Goal: Task Accomplishment & Management: Manage account settings

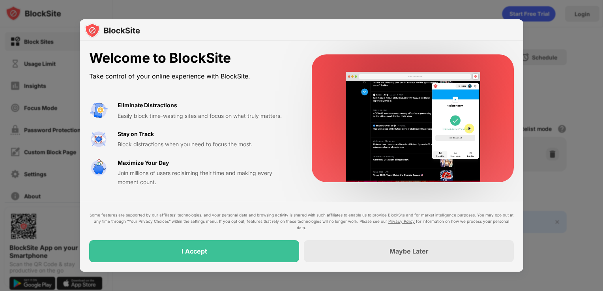
click at [150, 254] on div "I Accept" at bounding box center [194, 251] width 210 height 22
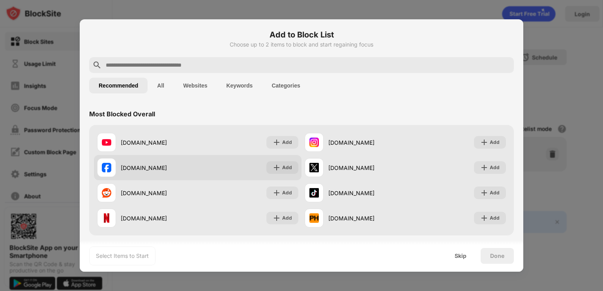
click at [273, 171] on img at bounding box center [277, 168] width 8 height 8
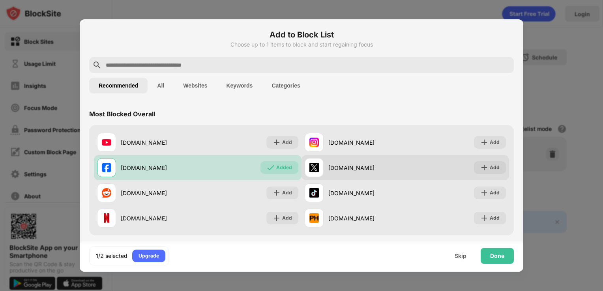
click at [478, 162] on div "Add" at bounding box center [490, 167] width 32 height 13
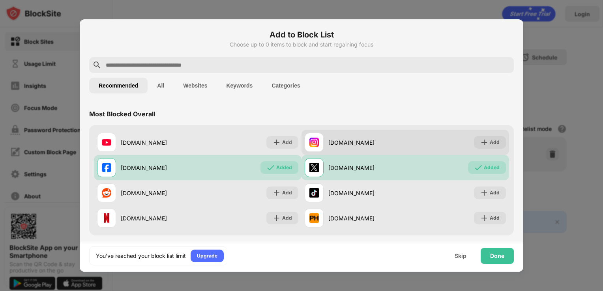
click at [470, 136] on div "[DOMAIN_NAME] Add" at bounding box center [406, 142] width 208 height 25
click at [480, 141] on img at bounding box center [484, 143] width 8 height 8
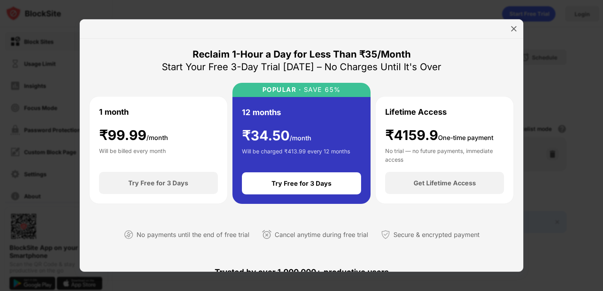
click at [532, 171] on div at bounding box center [301, 145] width 603 height 291
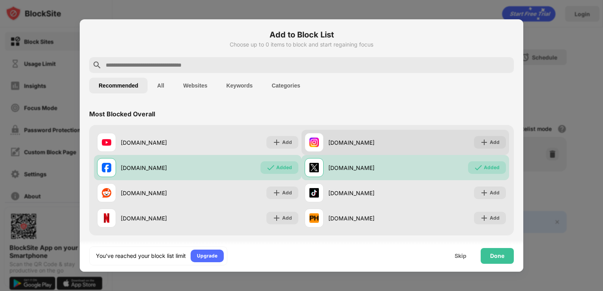
click at [490, 144] on div "Add" at bounding box center [495, 143] width 10 height 8
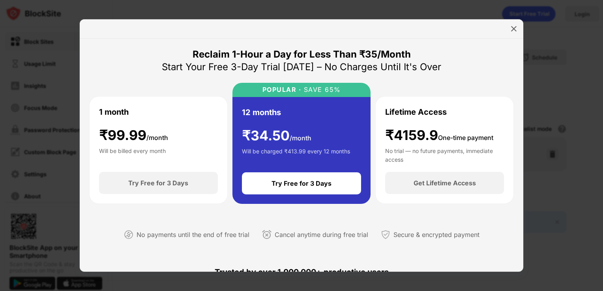
click at [540, 178] on div at bounding box center [301, 145] width 603 height 291
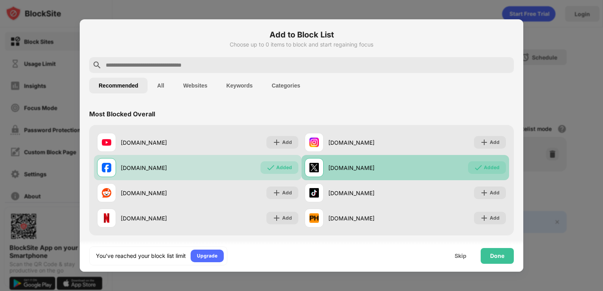
click at [484, 171] on div "Added" at bounding box center [492, 168] width 16 height 8
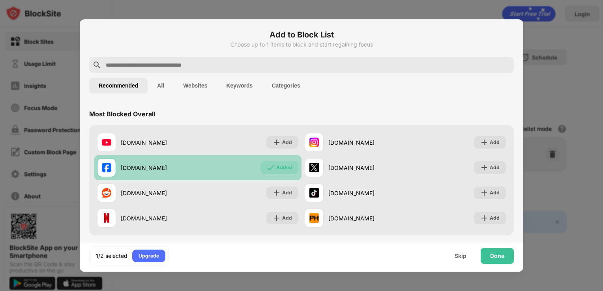
click at [267, 166] on img at bounding box center [271, 168] width 8 height 8
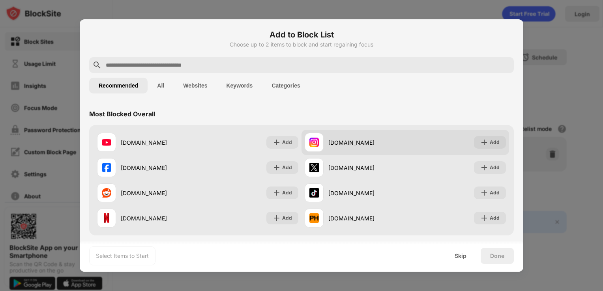
click at [502, 141] on div "[DOMAIN_NAME] Add" at bounding box center [406, 142] width 208 height 25
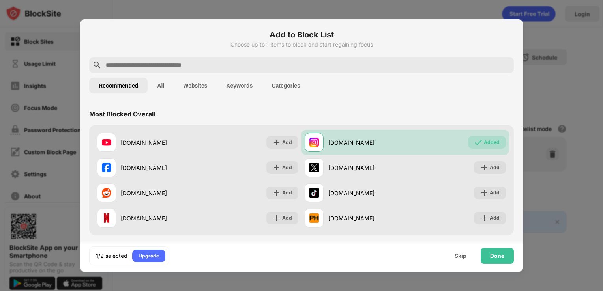
click at [132, 48] on div "Add to Block List Choose up to 1 items to block and start regaining focus" at bounding box center [301, 43] width 425 height 28
click at [129, 78] on button "Recommended" at bounding box center [118, 86] width 58 height 16
click at [116, 66] on input "text" at bounding box center [308, 64] width 406 height 9
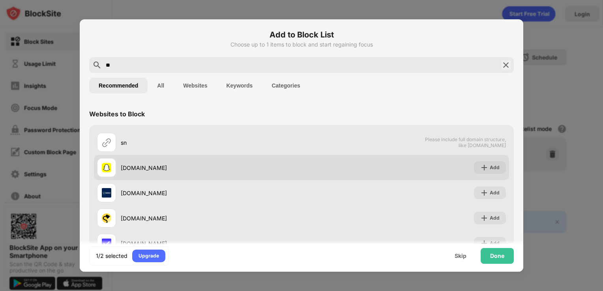
type input "**"
click at [142, 164] on div "[DOMAIN_NAME]" at bounding box center [211, 168] width 181 height 8
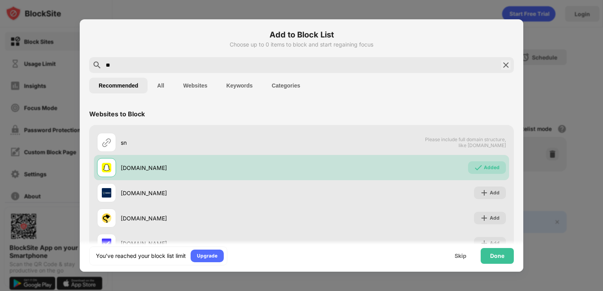
click at [498, 254] on div "Done" at bounding box center [497, 256] width 14 height 6
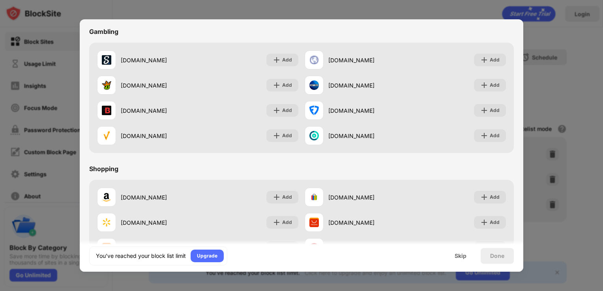
scroll to position [827, 0]
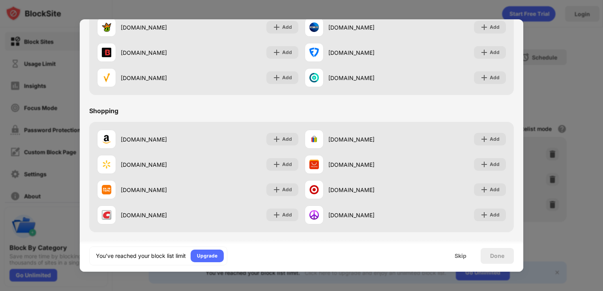
click at [455, 257] on div "Skip" at bounding box center [461, 256] width 12 height 6
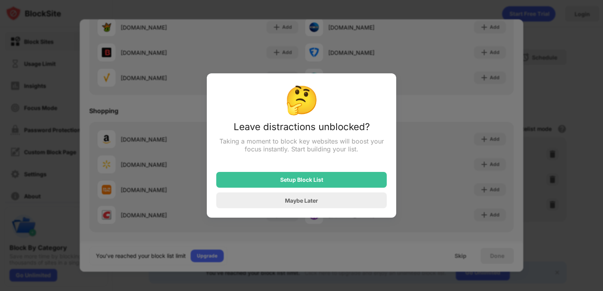
click at [264, 187] on div "Setup Block List" at bounding box center [301, 180] width 171 height 16
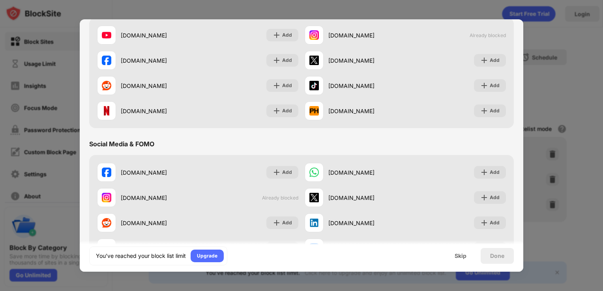
scroll to position [0, 0]
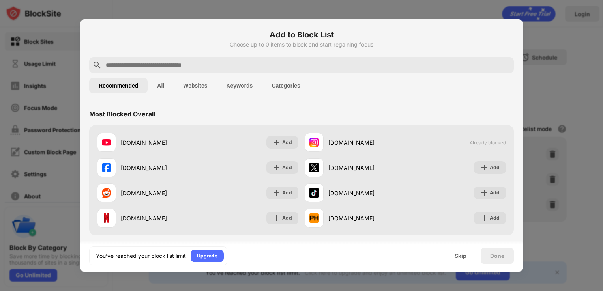
click at [109, 63] on input "text" at bounding box center [308, 64] width 406 height 9
click at [123, 66] on input "text" at bounding box center [308, 64] width 406 height 9
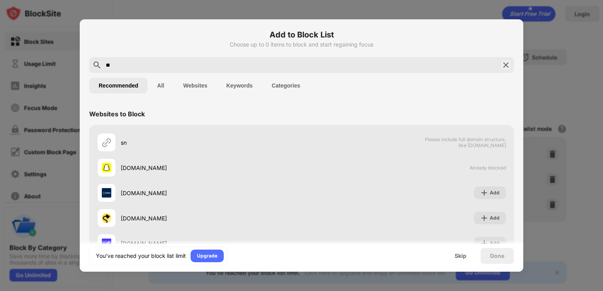
type input "**"
click at [464, 255] on div "Skip" at bounding box center [461, 256] width 12 height 6
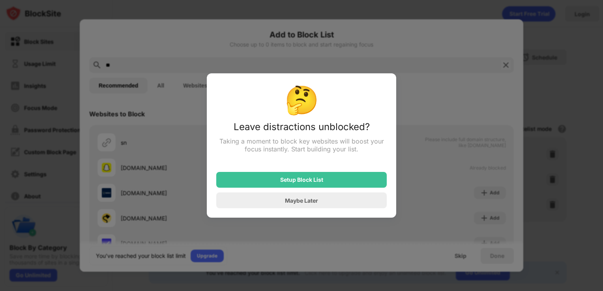
click at [248, 208] on div "Maybe Later" at bounding box center [301, 201] width 171 height 16
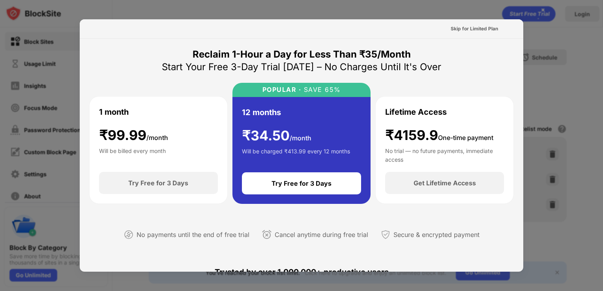
click at [38, 104] on div at bounding box center [301, 145] width 603 height 291
click at [42, 103] on div at bounding box center [301, 145] width 603 height 291
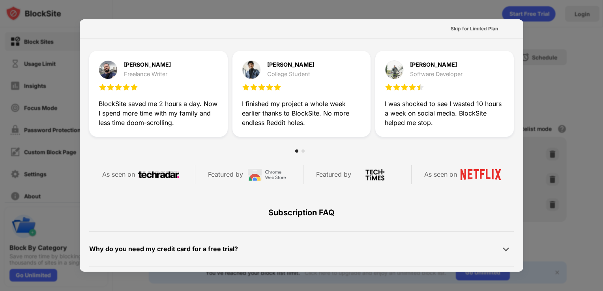
scroll to position [242, 0]
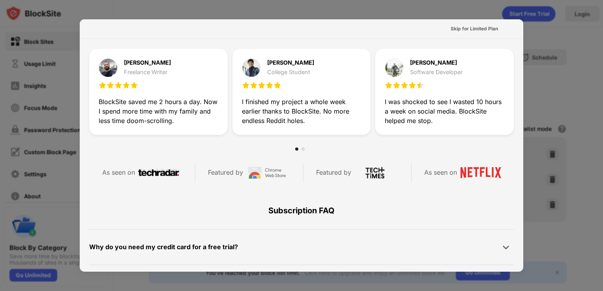
click at [35, 88] on div at bounding box center [301, 145] width 603 height 291
click at [54, 104] on div at bounding box center [301, 145] width 603 height 291
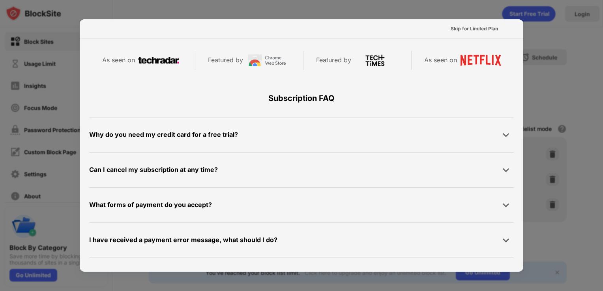
scroll to position [385, 0]
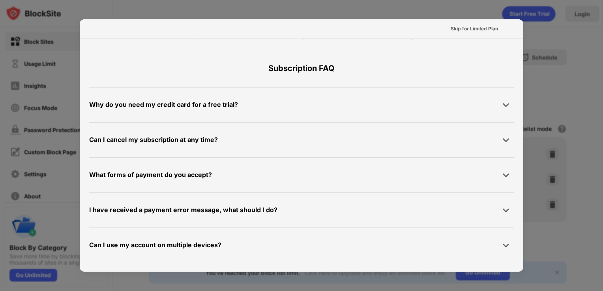
click at [43, 107] on div at bounding box center [301, 145] width 603 height 291
click at [68, 105] on div at bounding box center [301, 145] width 603 height 291
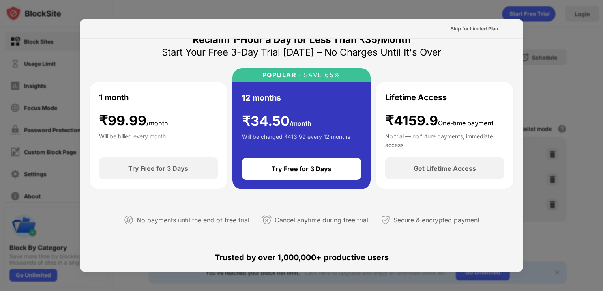
scroll to position [0, 0]
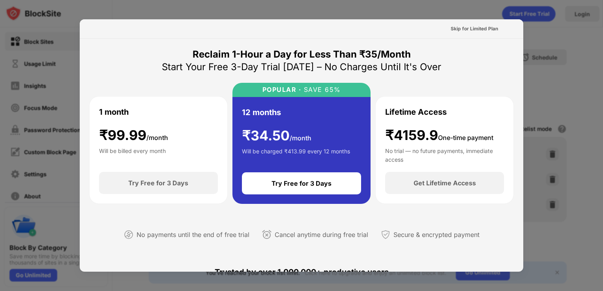
click at [466, 32] on div "Skip for Limited Plan" at bounding box center [474, 29] width 47 height 8
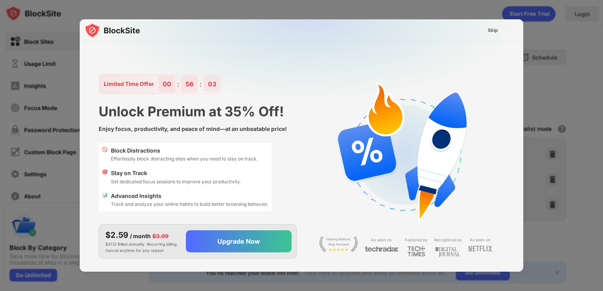
click at [490, 34] on div "Skip" at bounding box center [493, 30] width 10 height 8
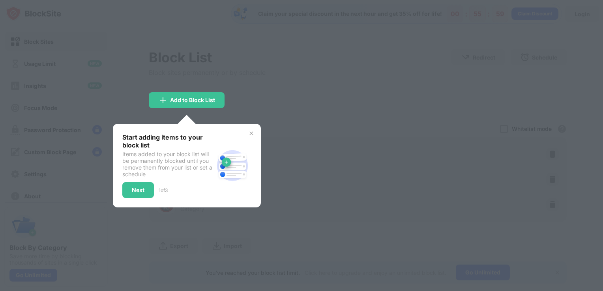
click at [118, 132] on div "Start adding items to your block list Items added to your block list will be pe…" at bounding box center [187, 166] width 148 height 84
click at [125, 197] on div "Next" at bounding box center [138, 190] width 32 height 16
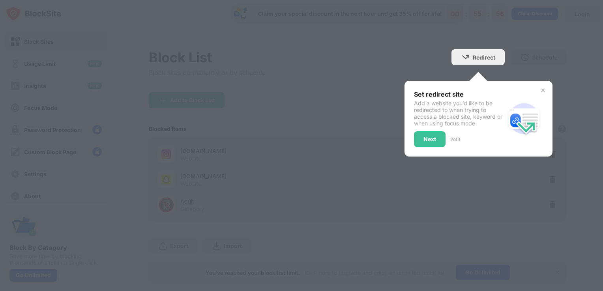
click at [429, 122] on div "Add a website you’d like to be redirected to when trying to access a blocked si…" at bounding box center [459, 113] width 91 height 27
click at [423, 140] on div "Next" at bounding box center [429, 139] width 13 height 6
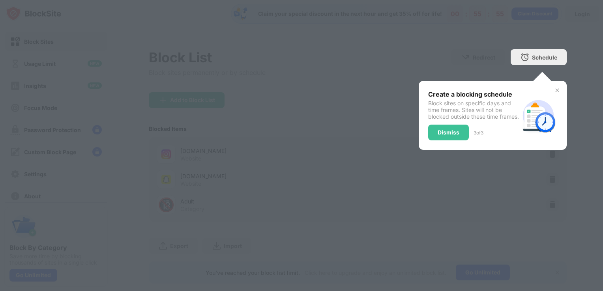
click at [431, 141] on div "Dismiss" at bounding box center [448, 133] width 41 height 16
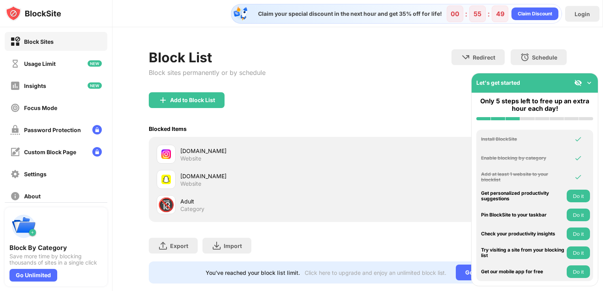
click at [23, 62] on div "Usage Limit" at bounding box center [32, 64] width 45 height 10
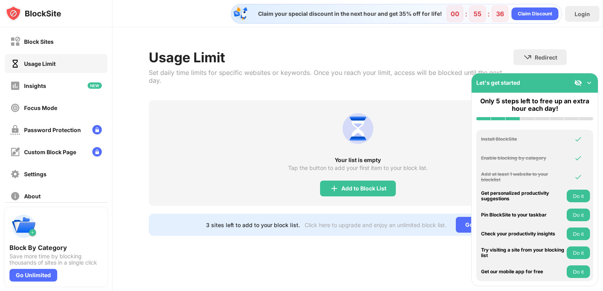
click at [20, 103] on img at bounding box center [15, 108] width 10 height 10
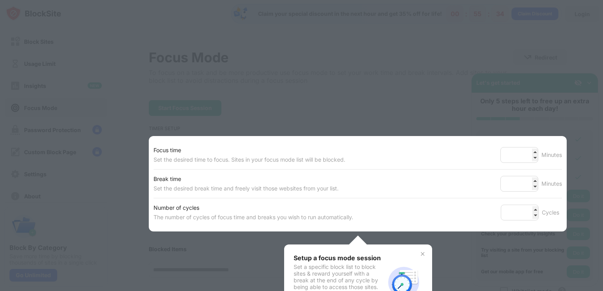
click at [165, 162] on div "Set the desired time to focus. Sites in your focus mode list will be blocked." at bounding box center [250, 159] width 192 height 9
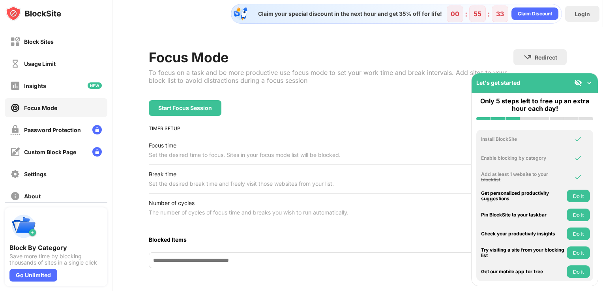
click at [36, 94] on div "Insights" at bounding box center [56, 85] width 103 height 19
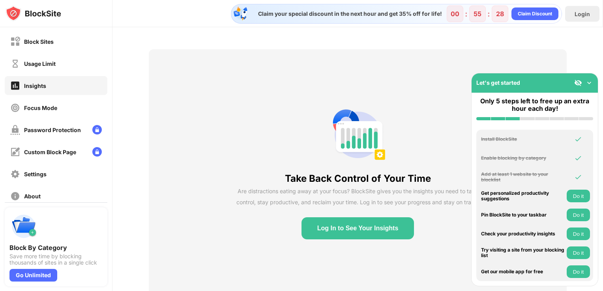
scroll to position [55, 0]
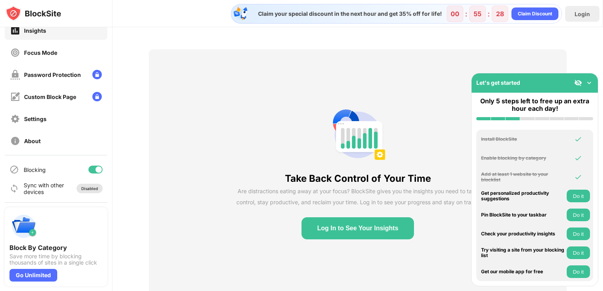
click at [81, 191] on div "Disabled" at bounding box center [90, 188] width 26 height 9
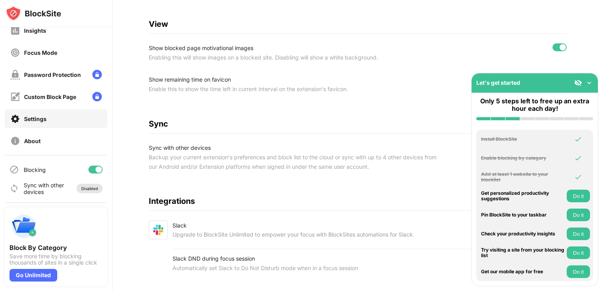
scroll to position [297, 6]
